Goal: Go to known website: Access a specific website the user already knows

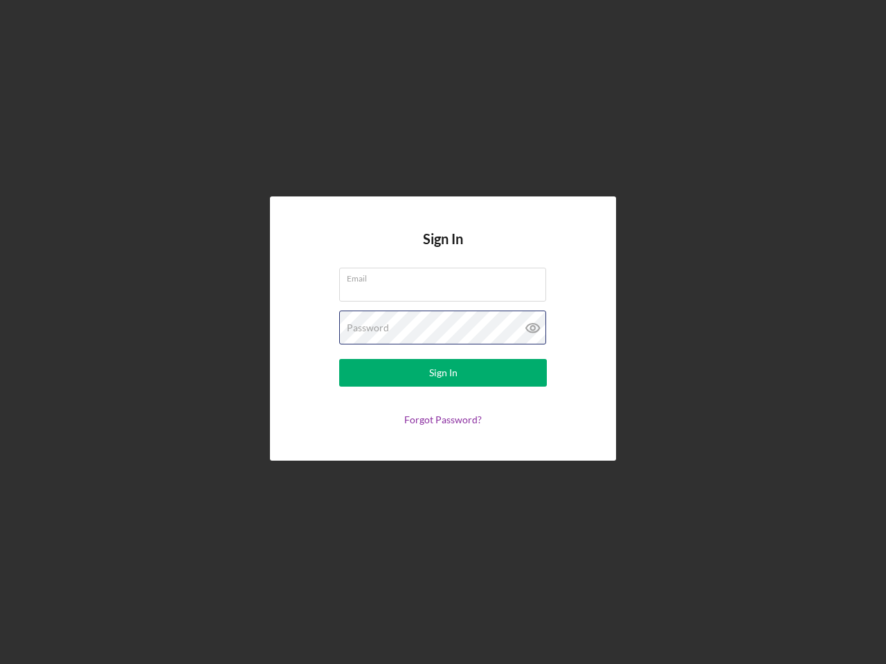
click at [443, 332] on div "Password" at bounding box center [443, 328] width 208 height 35
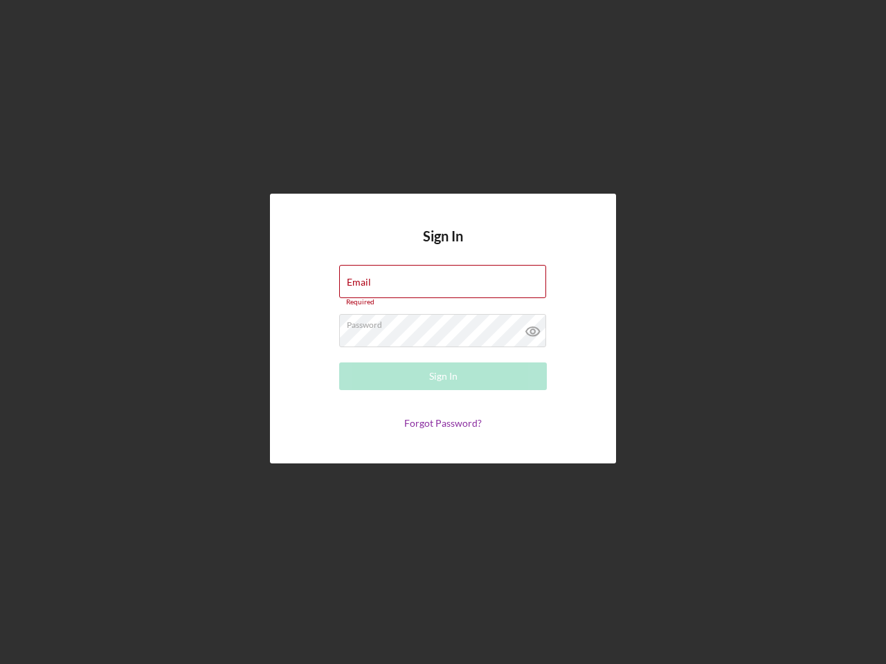
click at [533, 328] on icon at bounding box center [532, 331] width 35 height 35
